Goal: Transaction & Acquisition: Purchase product/service

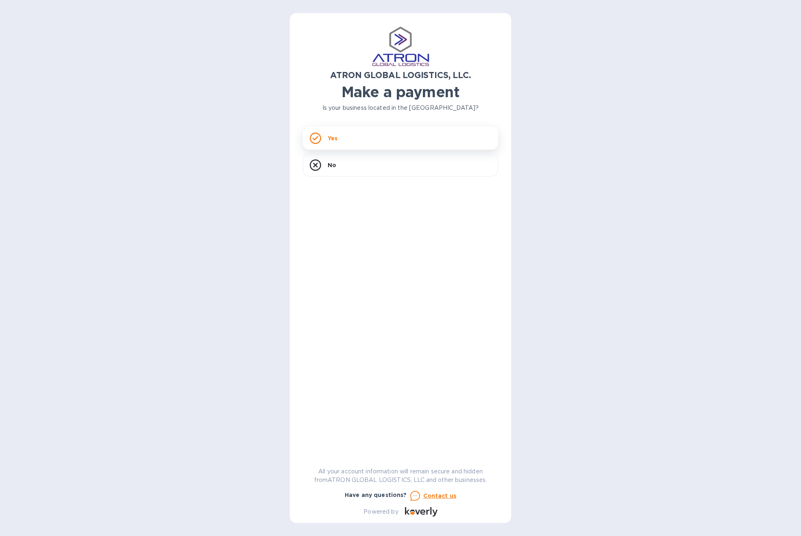
click at [352, 133] on div "Yes" at bounding box center [400, 138] width 195 height 23
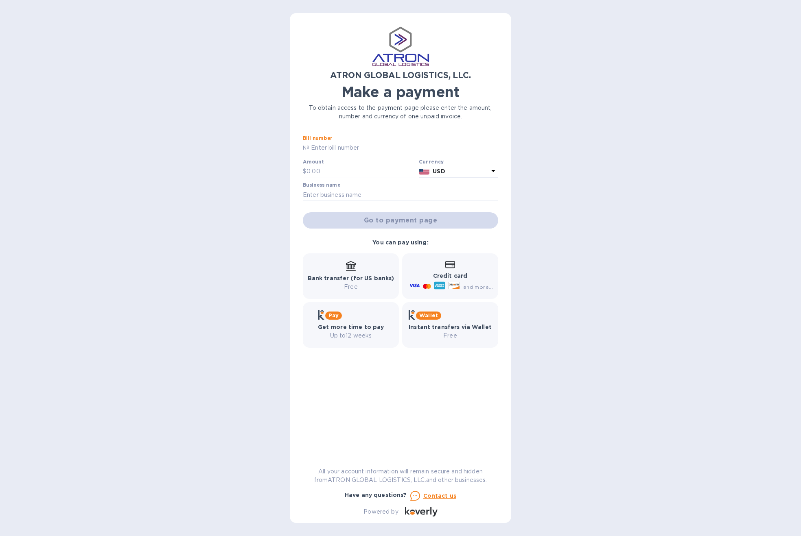
click at [329, 147] on input "text" at bounding box center [403, 148] width 189 height 12
paste input "S00002694"
type input "S00002694"
click at [333, 173] on input "text" at bounding box center [360, 172] width 109 height 12
paste input "1,150.00"
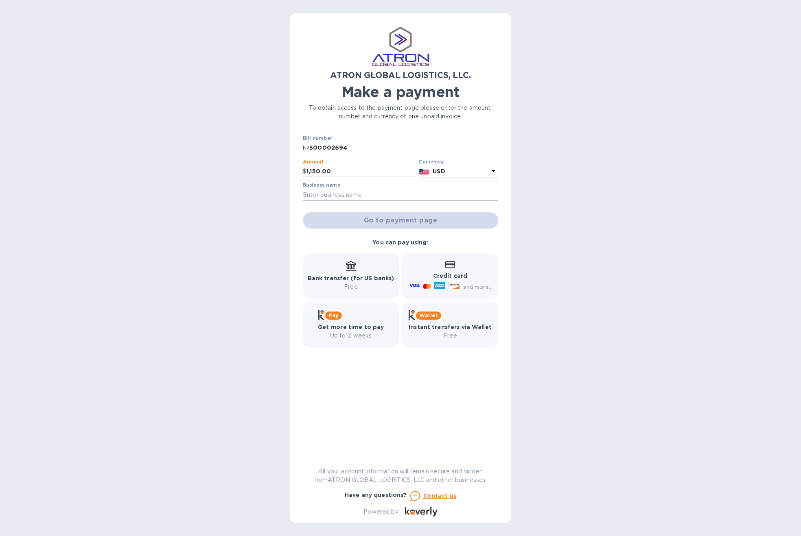
type input "1,150.00"
click at [335, 195] on input "text" at bounding box center [400, 195] width 195 height 12
type input "Wargames Atlantic LLC"
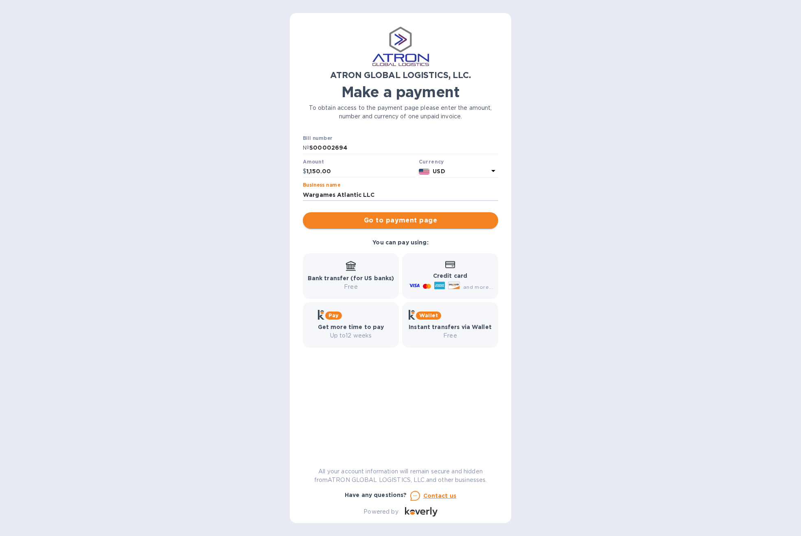
click at [377, 221] on span "Go to payment page" at bounding box center [400, 221] width 182 height 10
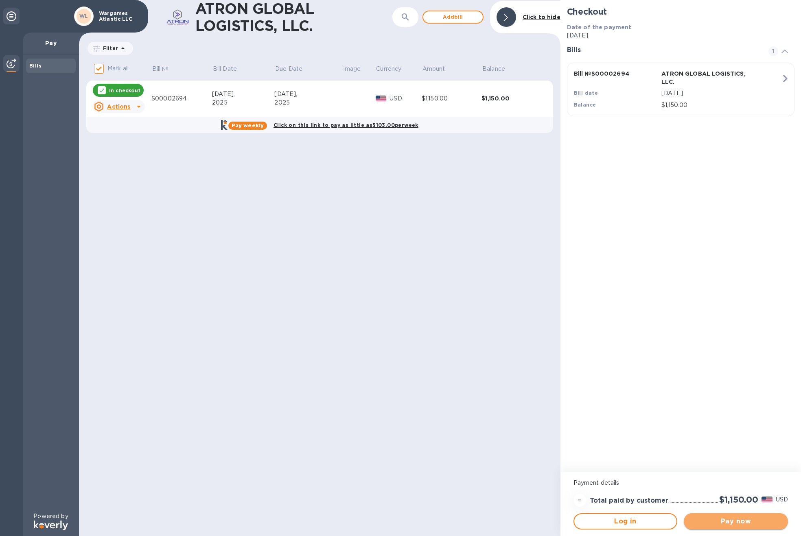
click at [766, 518] on span "Pay now" at bounding box center [735, 522] width 91 height 10
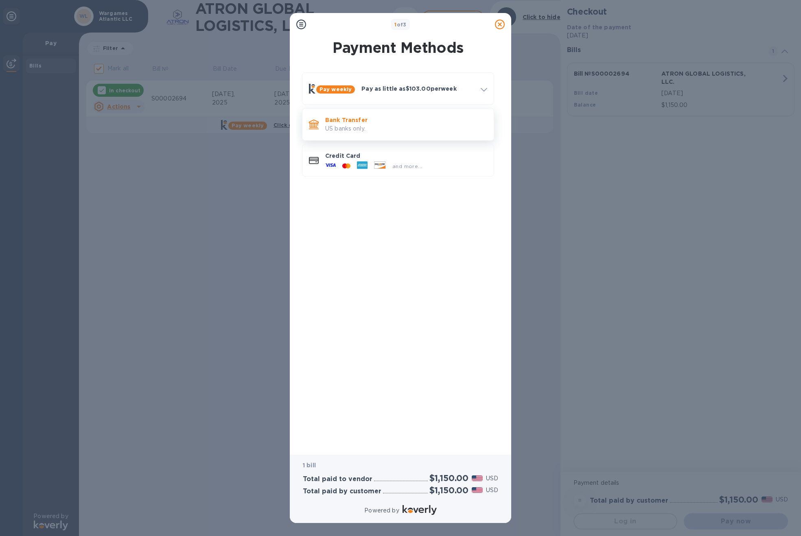
click at [326, 128] on p "US banks only." at bounding box center [406, 129] width 162 height 9
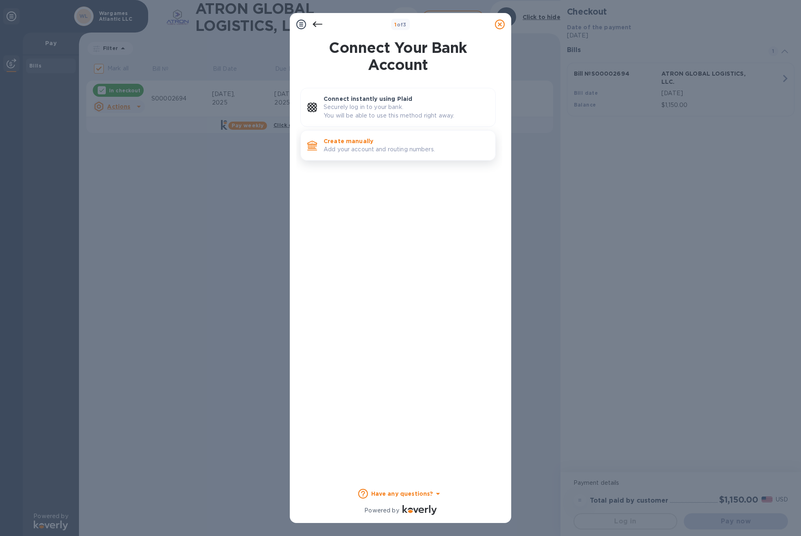
click at [396, 136] on div "Create manually Add your account and routing numbers." at bounding box center [406, 145] width 172 height 23
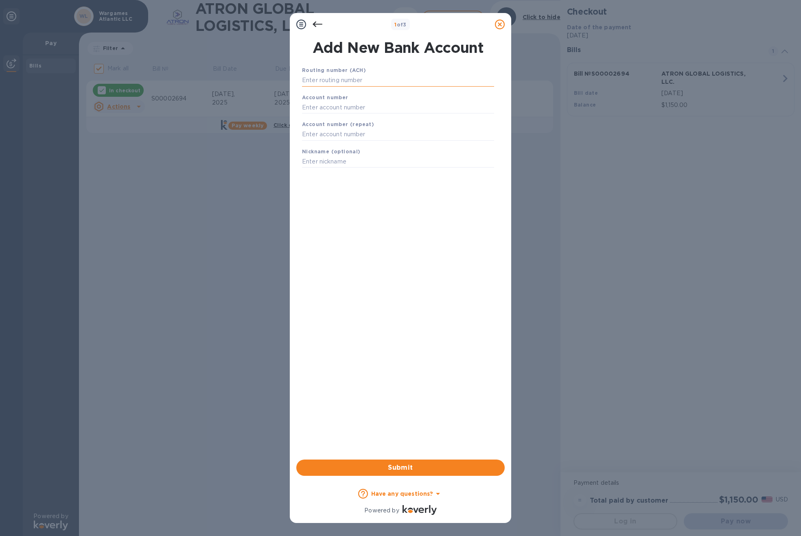
click at [325, 81] on input "text" at bounding box center [398, 80] width 192 height 12
paste input "091311229"
type input "091311229"
click at [334, 116] on input "text" at bounding box center [398, 118] width 192 height 12
paste input "202313868924"
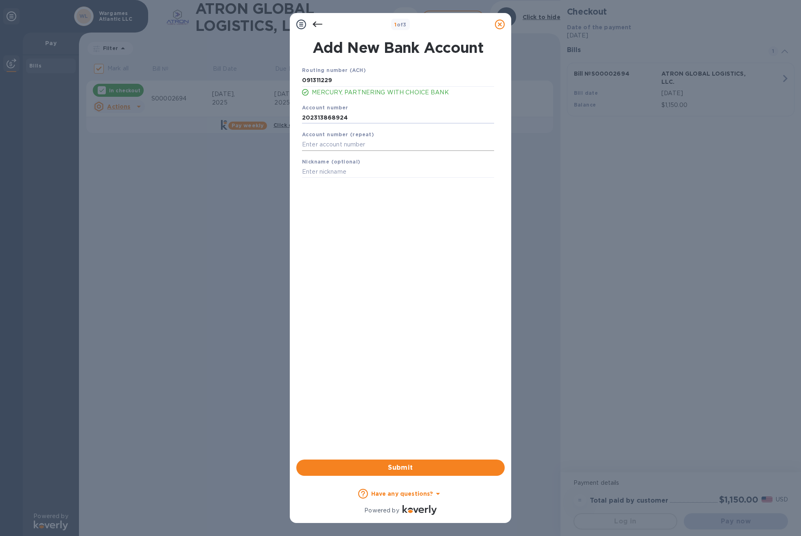
type input "202313868924"
drag, startPoint x: 336, startPoint y: 142, endPoint x: 359, endPoint y: 142, distance: 23.2
click at [336, 142] on input "text" at bounding box center [398, 145] width 192 height 12
paste input "202313868924"
type input "202313868924"
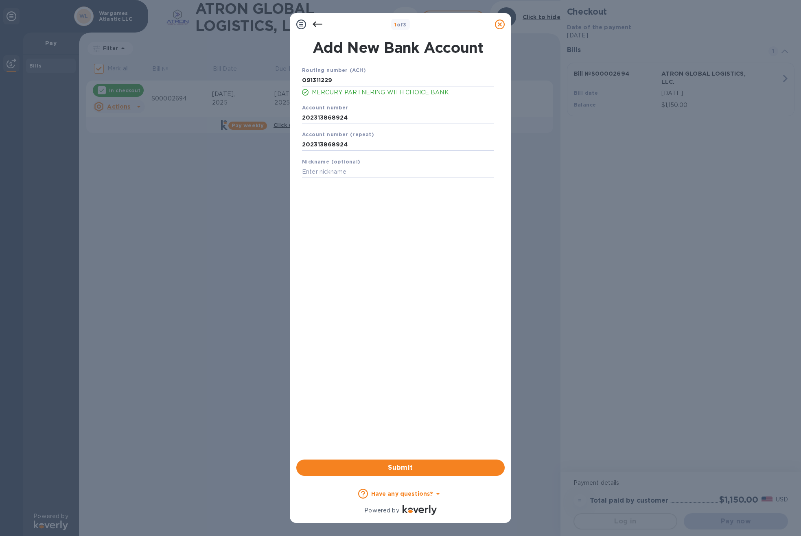
click at [350, 165] on div "Nickname (optional)" at bounding box center [398, 167] width 199 height 27
click at [352, 170] on input "text" at bounding box center [398, 172] width 192 height 12
click at [408, 469] on span "Submit" at bounding box center [400, 468] width 195 height 10
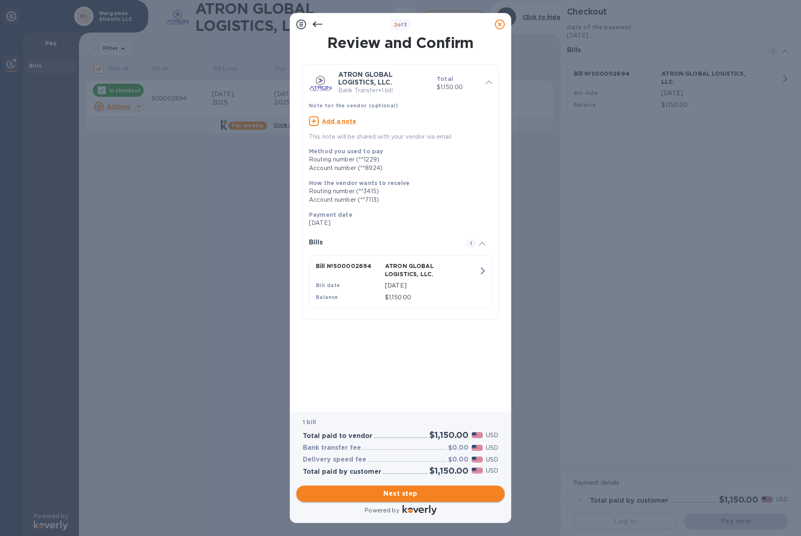
click at [413, 495] on span "Next step" at bounding box center [400, 494] width 195 height 10
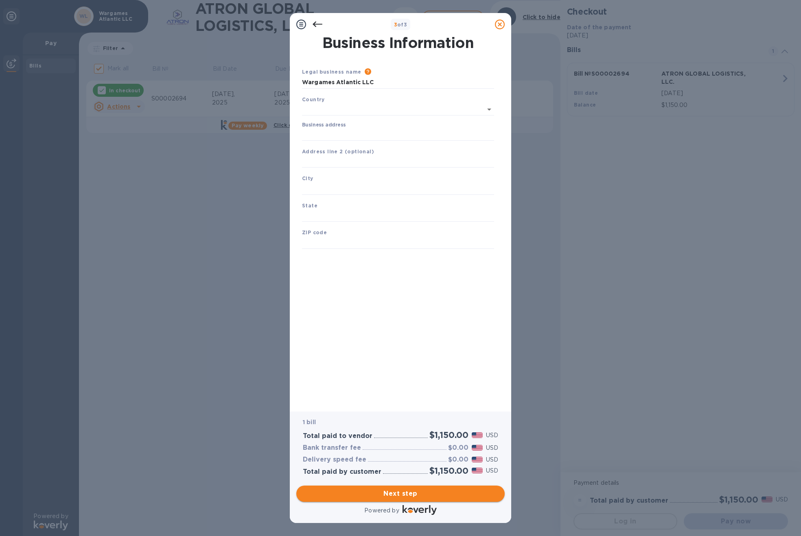
type input "[GEOGRAPHIC_DATA]"
click at [334, 136] on input "Business address" at bounding box center [398, 133] width 192 height 12
type input "[STREET_ADDRESS]"
click at [330, 184] on input "text" at bounding box center [398, 187] width 192 height 12
type input "[GEOGRAPHIC_DATA]"
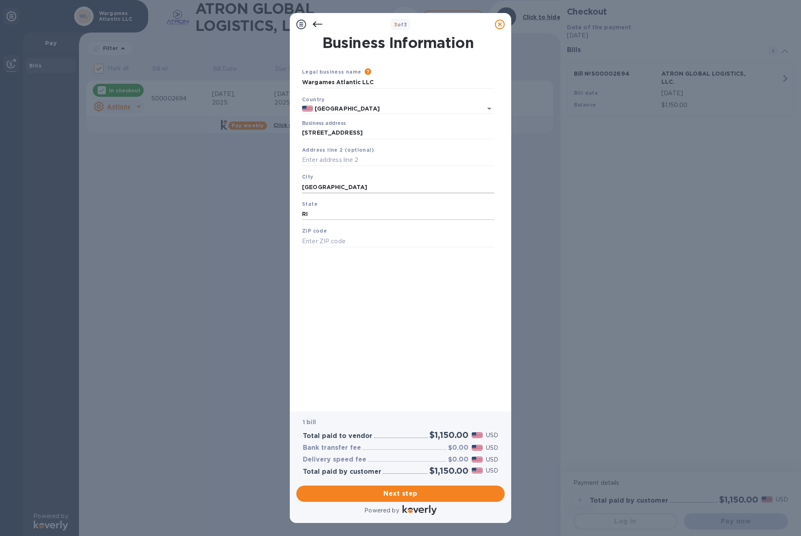
type input "RI"
type input "02840"
click at [393, 489] on span "Next step" at bounding box center [400, 494] width 195 height 10
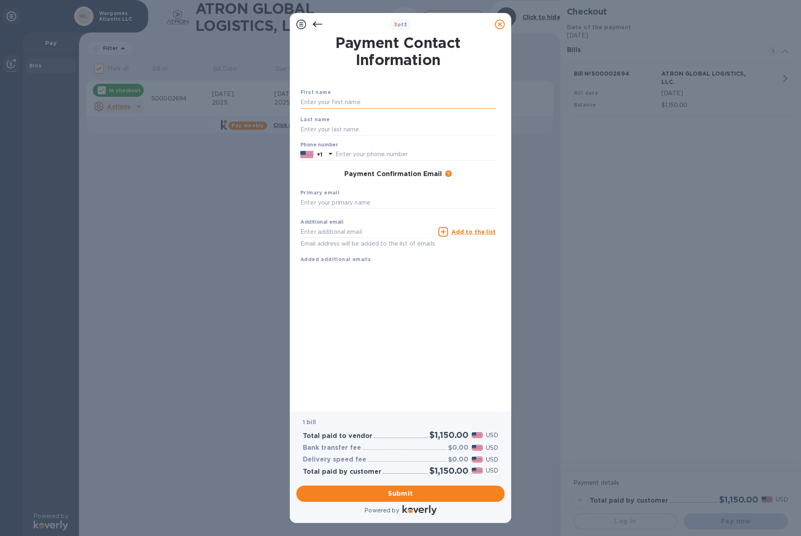
click at [338, 103] on input "text" at bounding box center [397, 102] width 195 height 12
type input "[PERSON_NAME]"
click at [396, 100] on input "[PERSON_NAME]" at bounding box center [397, 102] width 195 height 12
click at [316, 169] on div "Payment Confirmation Email The added email addresses will be used to send the p…" at bounding box center [398, 174] width 202 height 15
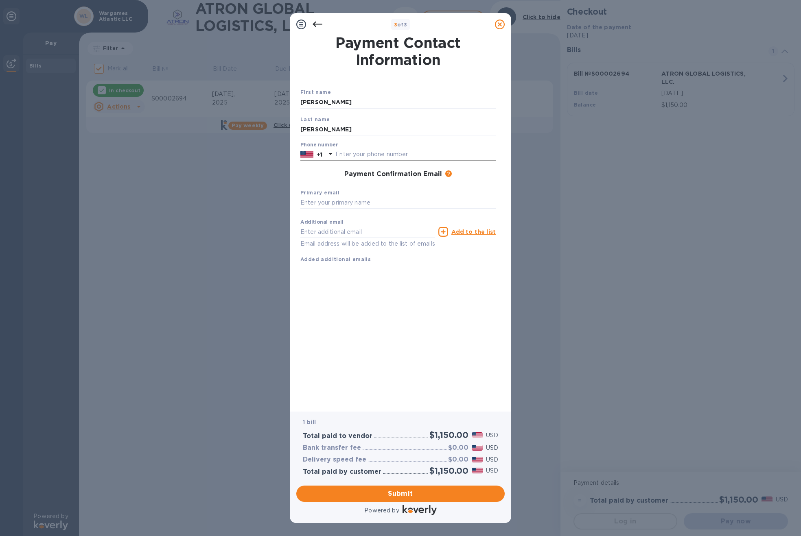
click at [355, 153] on input "text" at bounding box center [415, 155] width 160 height 12
type input "4013249995"
click at [356, 200] on input "text" at bounding box center [397, 203] width 195 height 12
type input "[EMAIL_ADDRESS][DOMAIN_NAME]"
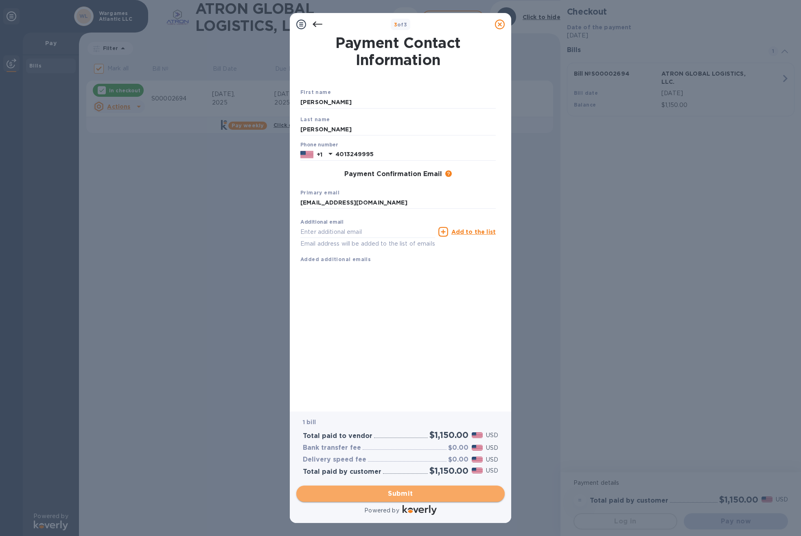
click at [462, 491] on span "Submit" at bounding box center [400, 494] width 195 height 10
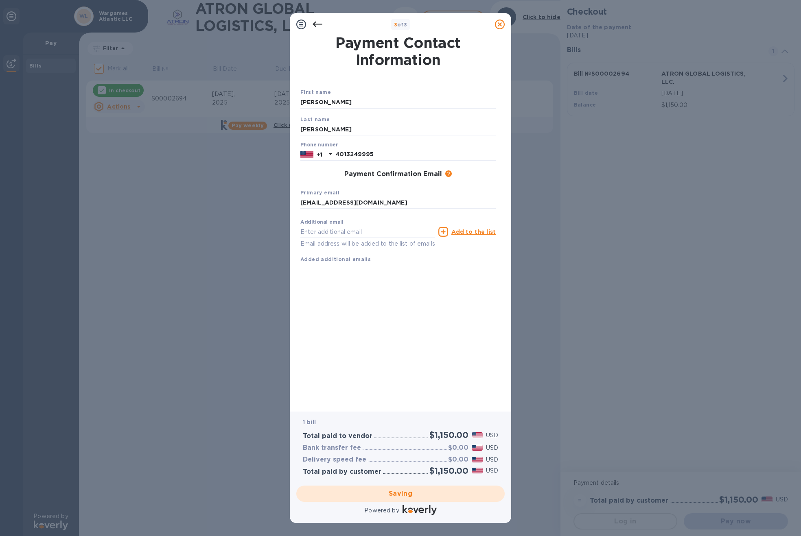
checkbox input "false"
